Goal: Task Accomplishment & Management: Manage account settings

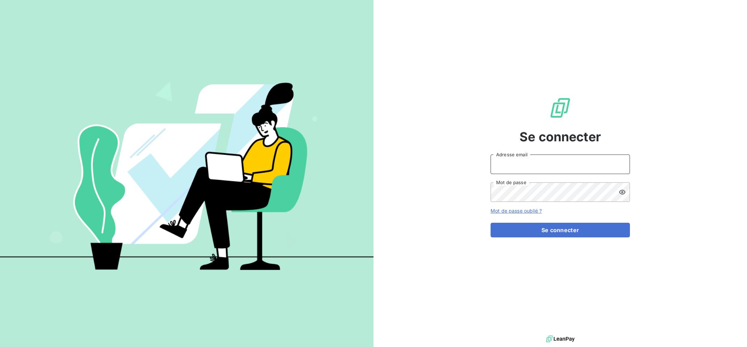
click at [538, 162] on input "Adresse email" at bounding box center [560, 165] width 139 height 20
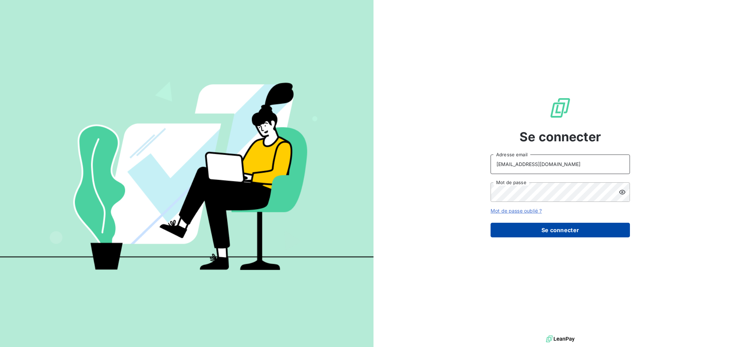
type input "[EMAIL_ADDRESS][DOMAIN_NAME]"
click at [563, 237] on button "Se connecter" at bounding box center [560, 230] width 139 height 15
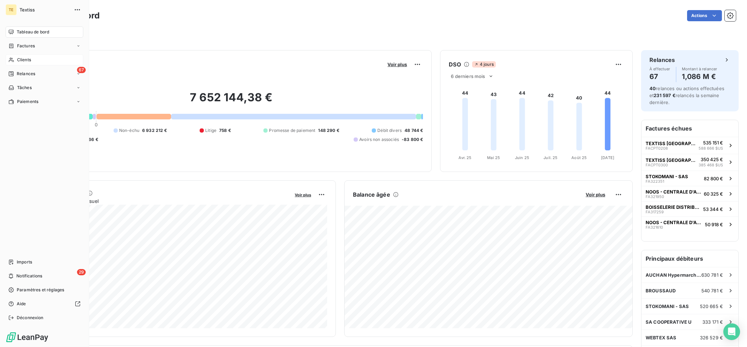
click at [18, 60] on span "Clients" at bounding box center [24, 60] width 14 height 6
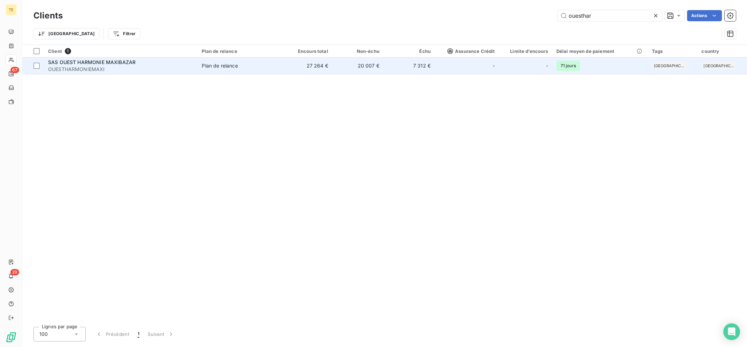
type input "ouesthar"
click at [213, 70] on td "Plan de relance" at bounding box center [239, 66] width 83 height 17
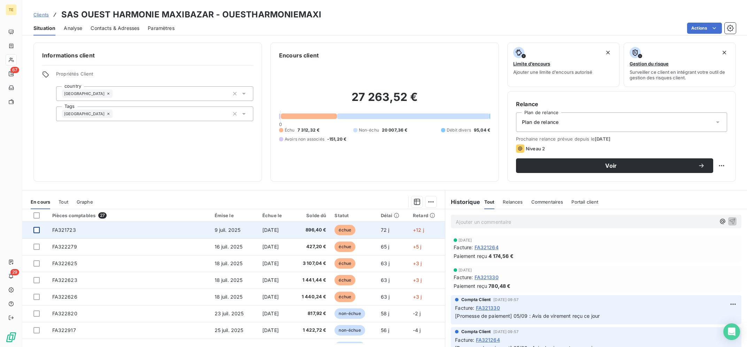
click at [36, 230] on div at bounding box center [36, 230] width 6 height 6
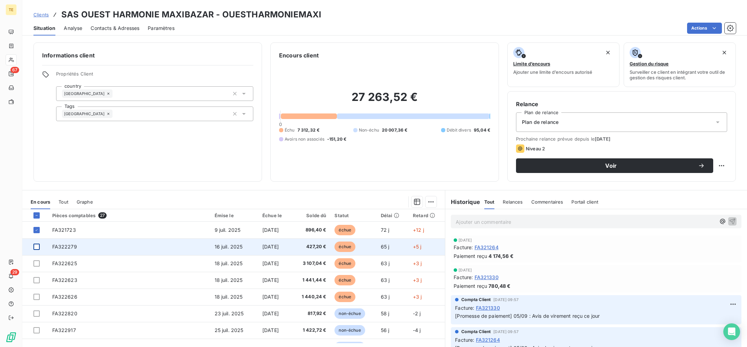
click at [36, 245] on div at bounding box center [36, 247] width 6 height 6
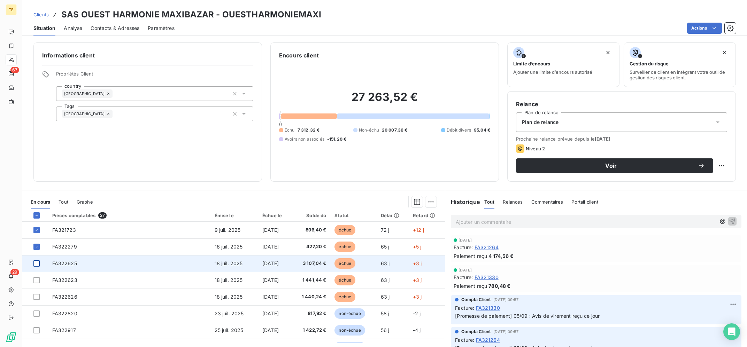
click at [36, 263] on div at bounding box center [36, 264] width 6 height 6
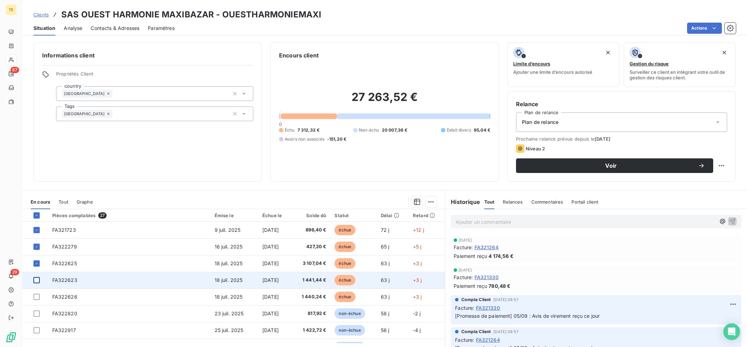
click at [36, 281] on div at bounding box center [36, 280] width 6 height 6
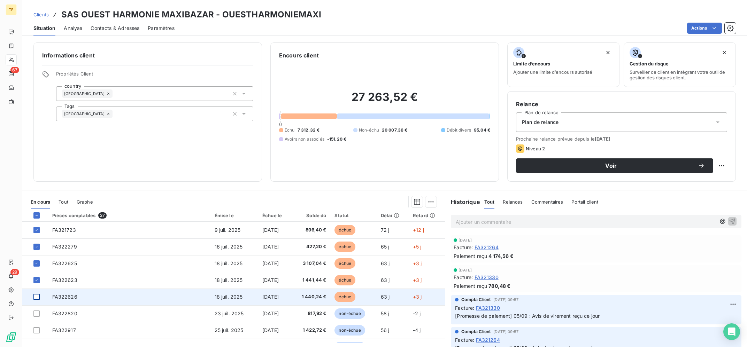
click at [36, 297] on div at bounding box center [36, 297] width 6 height 6
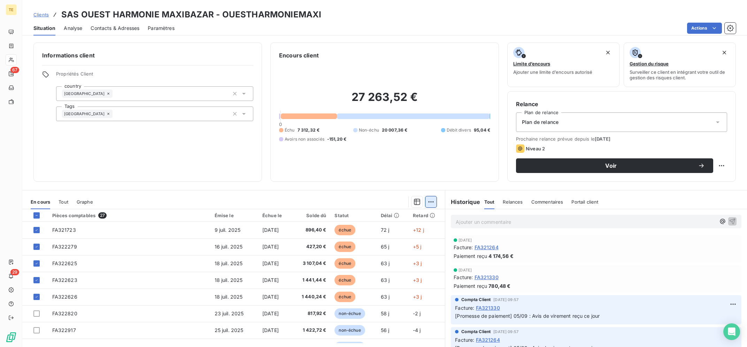
click at [436, 201] on html "TE 67 29 Clients SAS OUEST HARMONIE MAXIBAZAR - OUESTHARMONIEMAXI Situation Ana…" at bounding box center [373, 173] width 747 height 347
click at [378, 231] on div "Ajouter une promesse de paiement (5 factures)" at bounding box center [370, 229] width 126 height 11
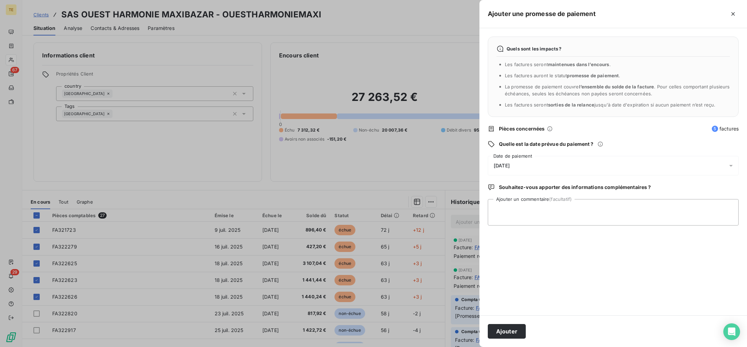
click at [535, 173] on div "[DATE]" at bounding box center [613, 166] width 251 height 20
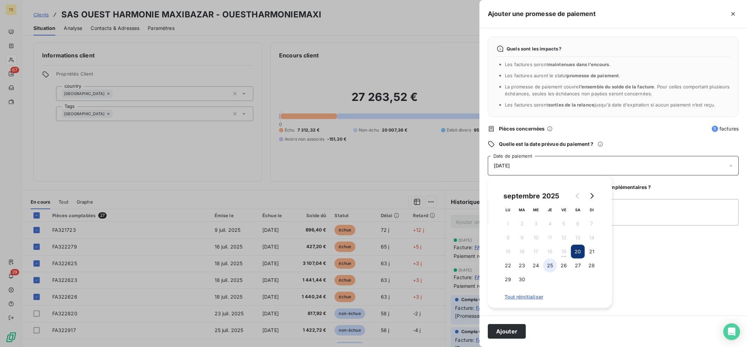
click at [547, 265] on button "25" at bounding box center [550, 266] width 14 height 14
click at [695, 217] on textarea "Ajouter un commentaire (facultatif)" at bounding box center [613, 212] width 251 height 26
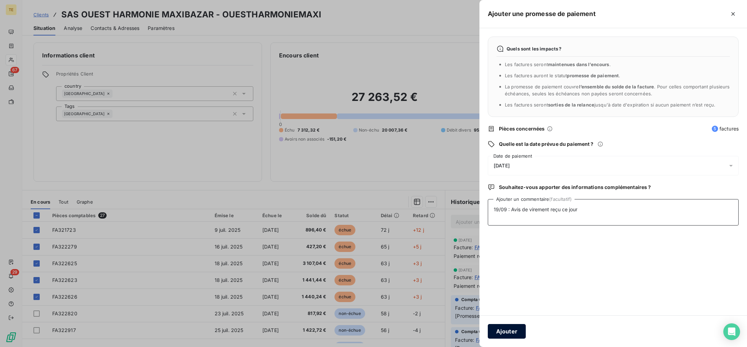
type textarea "19/09 : Avis de virement reçu ce jour"
click at [508, 336] on button "Ajouter" at bounding box center [507, 331] width 38 height 15
